Goal: Communication & Community: Answer question/provide support

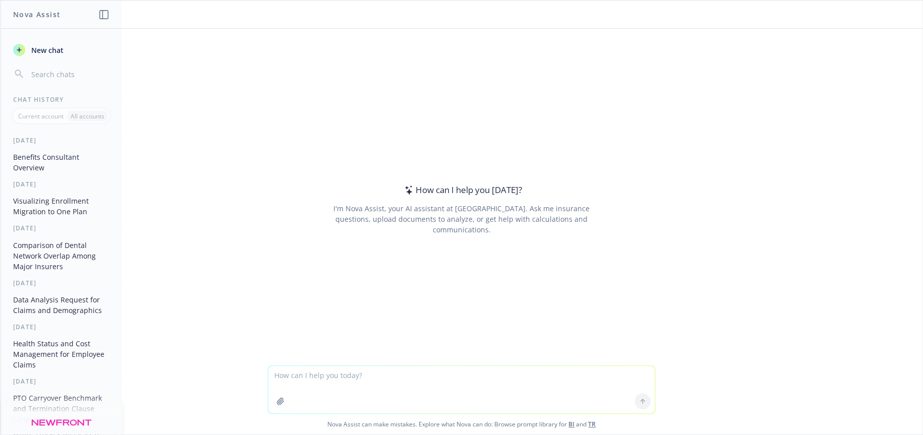
click at [477, 376] on textarea at bounding box center [461, 389] width 386 height 47
drag, startPoint x: 386, startPoint y: 375, endPoint x: 405, endPoint y: 375, distance: 19.2
click at [405, 375] on textarea "write an email to a client to explain why the PPO plan renewal is lower than HD…" at bounding box center [461, 389] width 386 height 47
click at [401, 373] on textarea "write an email to a client to explain the PPO plan renewal is lower than HDHP" at bounding box center [461, 389] width 386 height 47
click at [595, 378] on textarea "write an email to a client to explain the reason that their PPO plan renewal is…" at bounding box center [461, 389] width 386 height 47
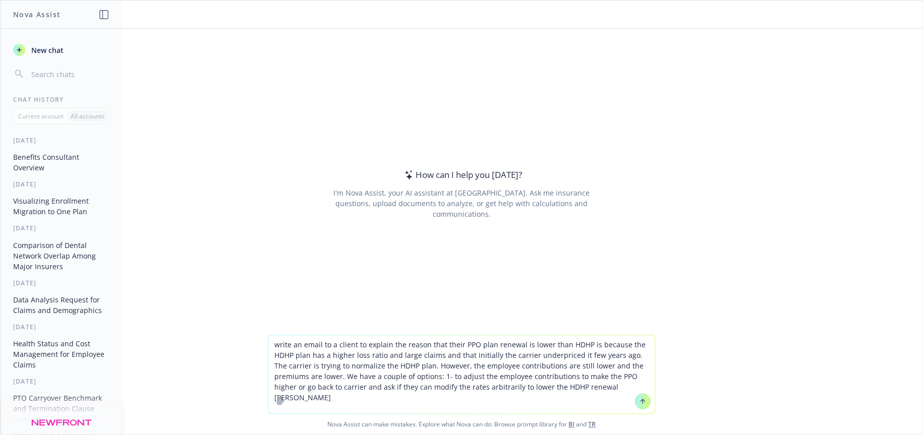
type textarea "write an email to a client to explain the reason that their PPO plan renewal is…"
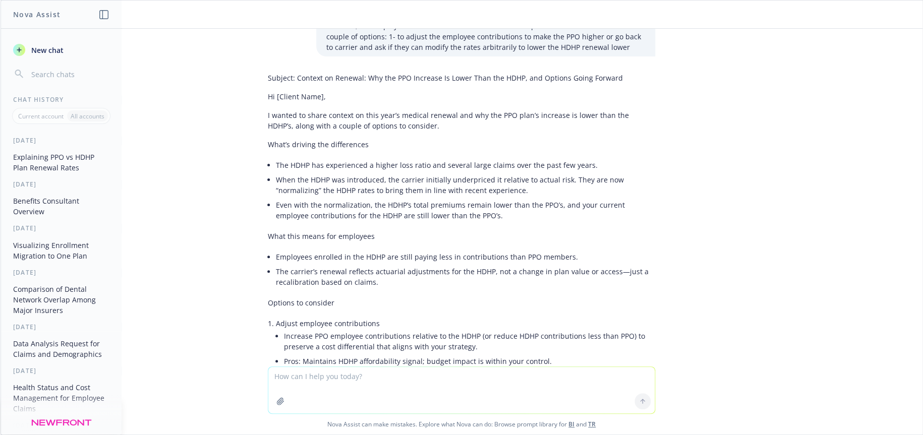
scroll to position [12, 0]
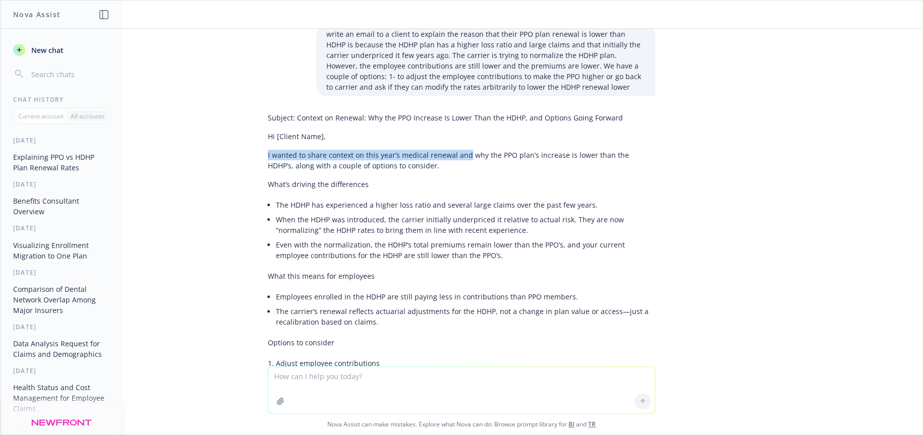
drag, startPoint x: 261, startPoint y: 155, endPoint x: 456, endPoint y: 153, distance: 195.6
click at [456, 153] on p "I wanted to share context on this year’s medical renewal and why the PPO plan’s…" at bounding box center [461, 160] width 387 height 21
click at [401, 224] on li "When the HDHP was introduced, the carrier initially underpriced it relative to …" at bounding box center [465, 224] width 379 height 25
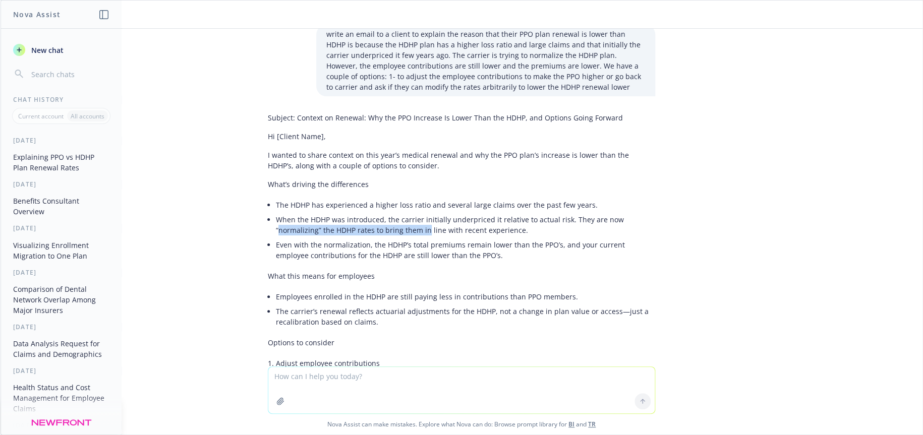
drag, startPoint x: 272, startPoint y: 229, endPoint x: 418, endPoint y: 229, distance: 146.2
click at [418, 229] on li "When the HDHP was introduced, the carrier initially underpriced it relative to …" at bounding box center [465, 224] width 379 height 25
click at [397, 377] on textarea at bounding box center [461, 390] width 386 height 46
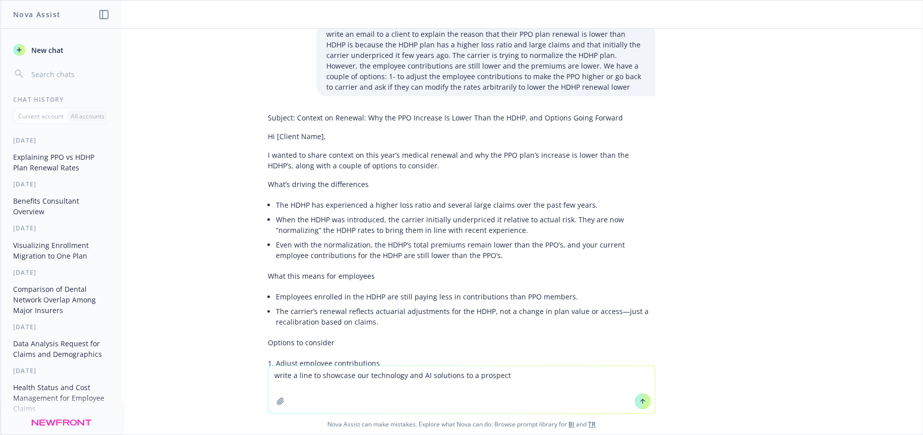
drag, startPoint x: 349, startPoint y: 377, endPoint x: 363, endPoint y: 376, distance: 13.6
click at [363, 376] on textarea "write a line to showcase our technology and AI solutions to a prospect" at bounding box center [461, 389] width 386 height 47
type textarea "write a line to showcase Newfront's technology and AI solutions to a prospect"
click at [639, 398] on icon at bounding box center [642, 401] width 7 height 7
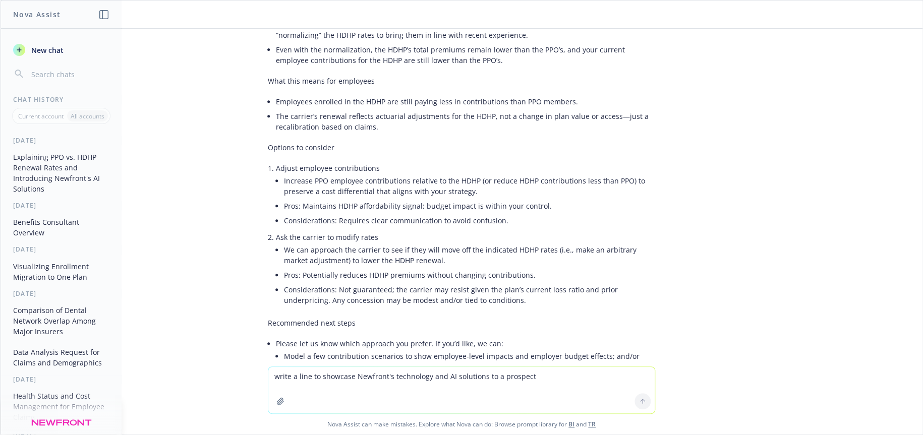
scroll to position [409, 0]
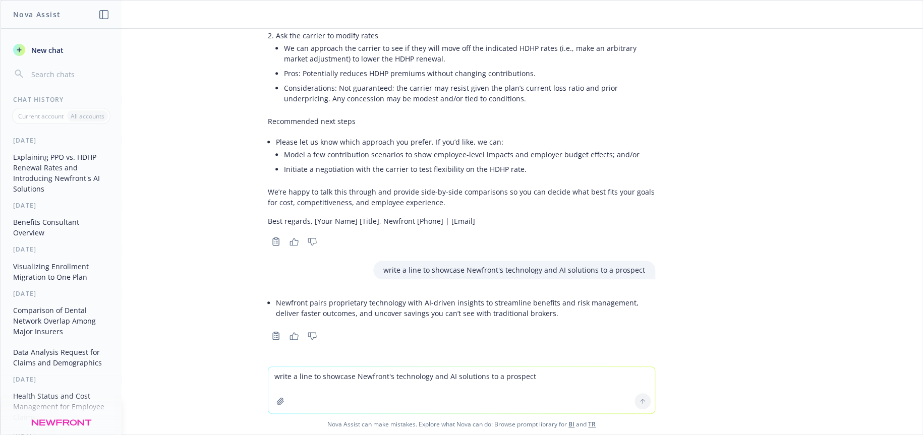
click at [300, 377] on textarea "write a line to showcase Newfront's technology and AI solutions to a prospect" at bounding box center [461, 390] width 386 height 46
drag, startPoint x: 373, startPoint y: 376, endPoint x: 383, endPoint y: 375, distance: 9.6
click at [383, 375] on textarea "write a paragraph to showcase the total reward technology solutions to a prospe…" at bounding box center [461, 389] width 386 height 47
type textarea "write a paragraph to showcase Newfront's total reward technology solutions to a…"
click at [639, 401] on icon at bounding box center [642, 401] width 7 height 7
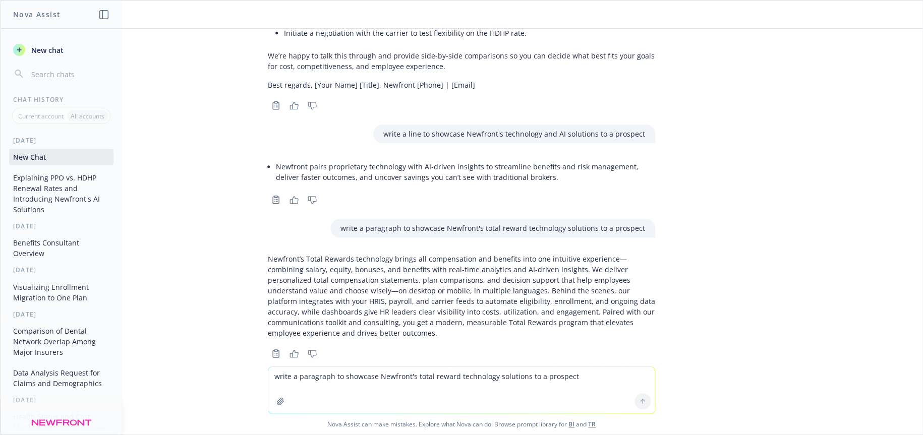
scroll to position [563, 0]
